Goal: Download file/media

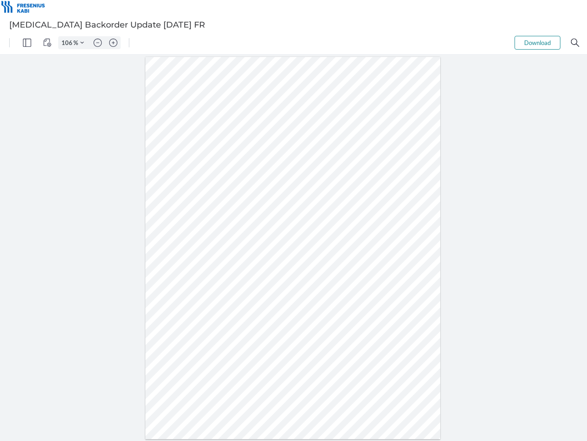
click at [27, 43] on img "Panel" at bounding box center [27, 43] width 8 height 8
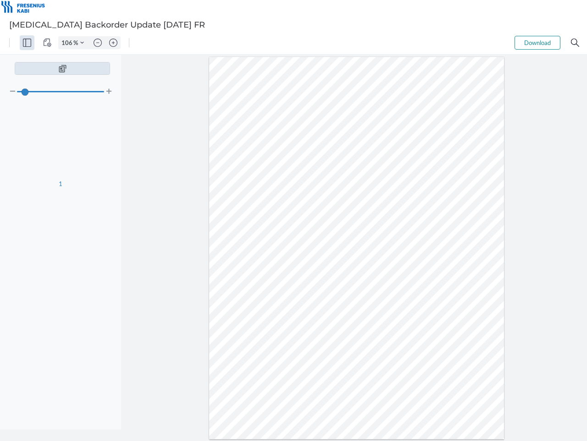
click at [47, 43] on img "View Controls" at bounding box center [47, 43] width 8 height 8
click at [68, 43] on input "106" at bounding box center [66, 43] width 15 height 8
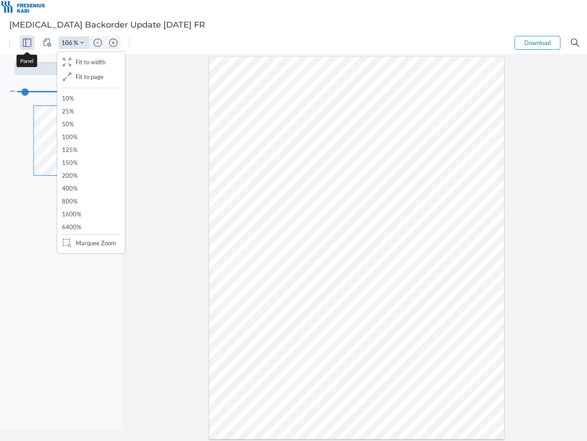
click at [82, 43] on img "Zoom Controls" at bounding box center [82, 43] width 4 height 4
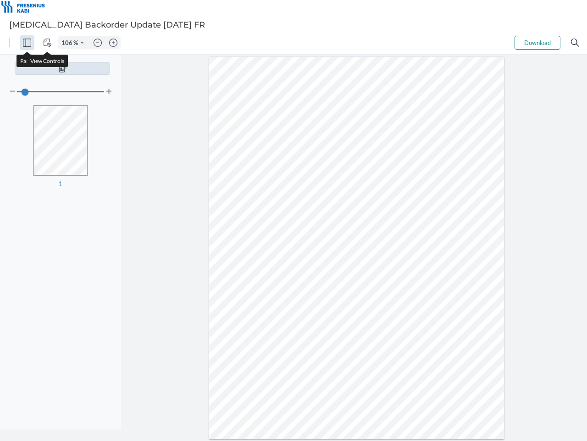
click at [98, 43] on img "Zoom out" at bounding box center [98, 43] width 8 height 8
click at [113, 43] on img "Zoom in" at bounding box center [113, 43] width 8 height 8
type input "106"
click at [538, 43] on button "Download" at bounding box center [538, 43] width 46 height 14
click at [575, 43] on img "Search" at bounding box center [575, 43] width 8 height 8
